Goal: Transaction & Acquisition: Purchase product/service

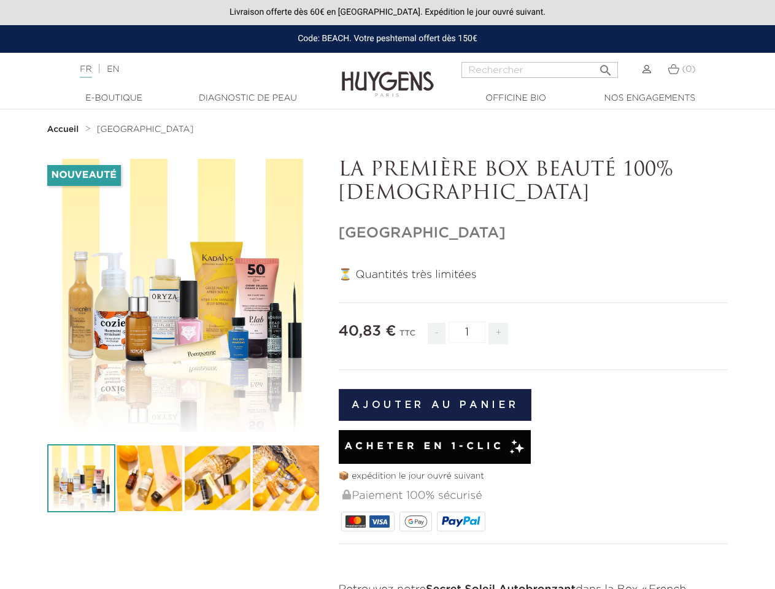
click at [387, 295] on div "⏳ Quantités très limitées" at bounding box center [534, 590] width 390 height 646
click at [540, 70] on input "Rechercher" at bounding box center [540, 70] width 157 height 16
click at [81, 478] on img at bounding box center [81, 478] width 68 height 68
click at [149, 478] on img at bounding box center [149, 478] width 68 height 68
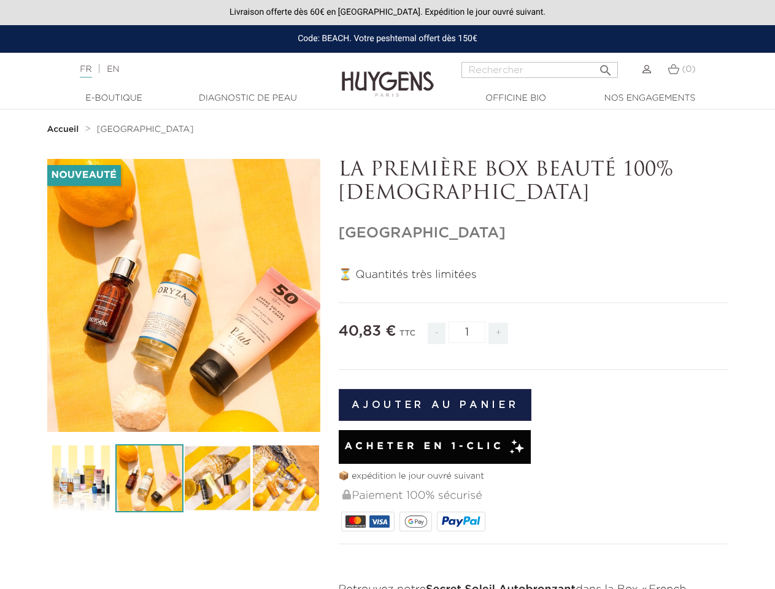
click at [217, 478] on div "Nouveauté   " at bounding box center [388, 536] width 700 height 755
click at [285, 478] on div "Nouveauté   " at bounding box center [388, 536] width 700 height 755
click at [467, 332] on input "1" at bounding box center [467, 332] width 37 height 21
click at [435, 405] on button "Ajouter au panier" at bounding box center [435, 405] width 193 height 32
